Goal: Navigation & Orientation: Find specific page/section

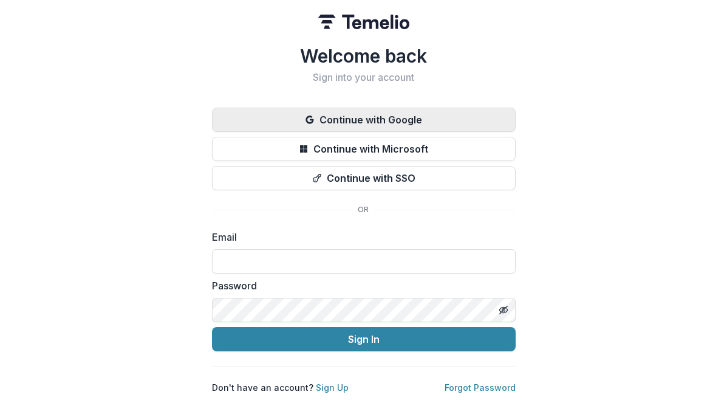
click at [403, 115] on button "Continue with Google" at bounding box center [364, 119] width 304 height 24
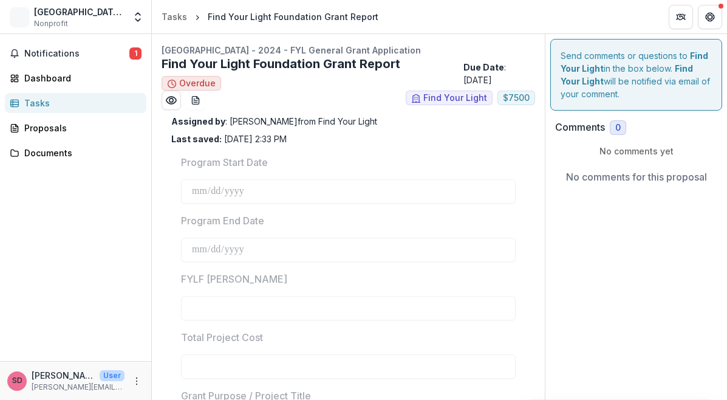
type input "******"
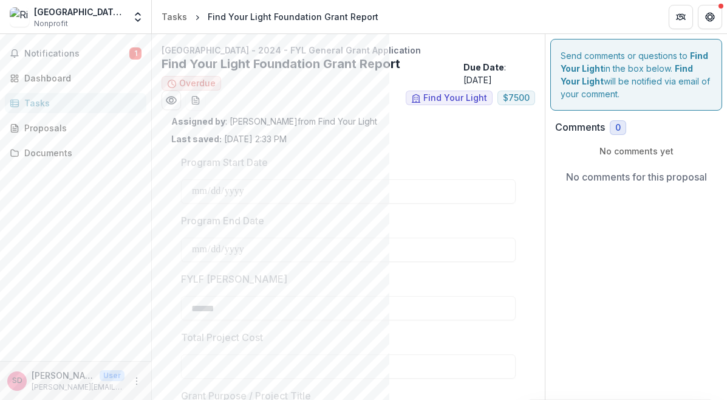
click at [26, 17] on img at bounding box center [19, 16] width 19 height 19
click at [45, 77] on div "Dashboard" at bounding box center [80, 78] width 112 height 13
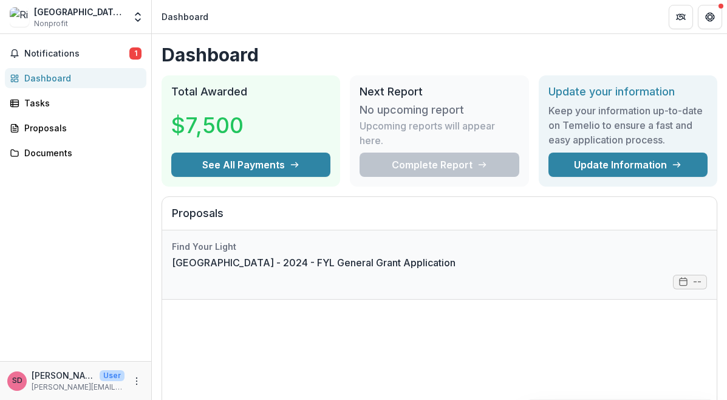
scroll to position [1, 0]
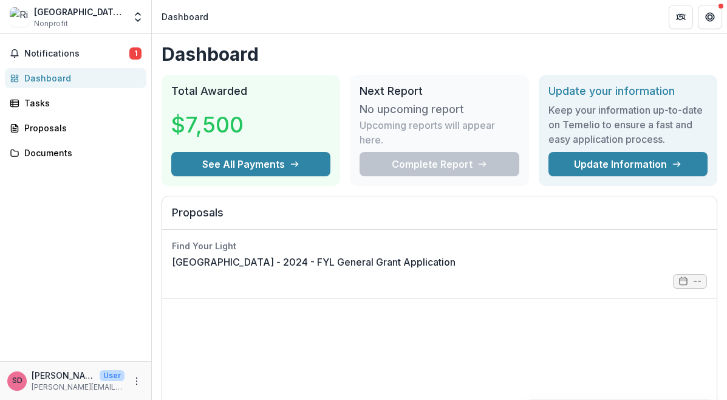
click at [41, 77] on div "Dashboard" at bounding box center [80, 78] width 112 height 13
